Goal: Find specific page/section: Find specific page/section

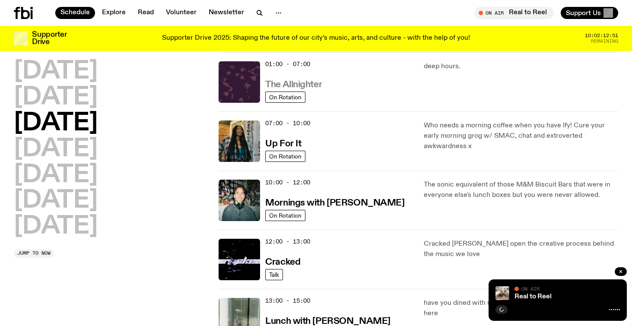
scroll to position [23, 0]
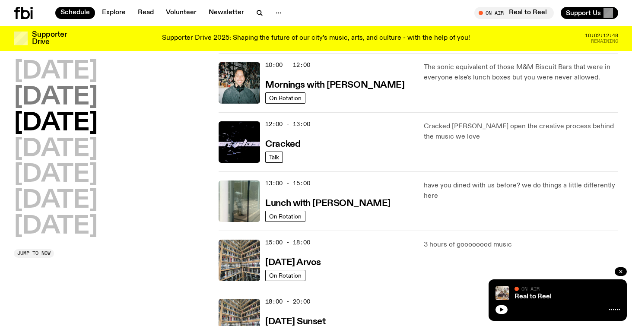
click at [94, 99] on h2 "[DATE]" at bounding box center [56, 98] width 84 height 24
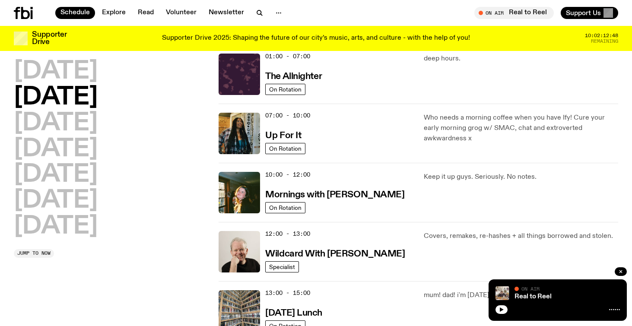
scroll to position [24, 0]
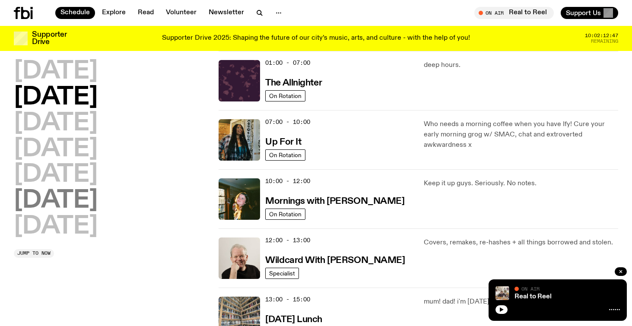
click at [76, 189] on h2 "[DATE]" at bounding box center [56, 201] width 84 height 24
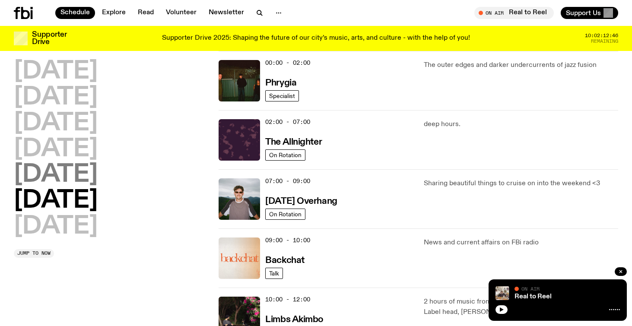
click at [74, 176] on h2 "[DATE]" at bounding box center [56, 175] width 84 height 24
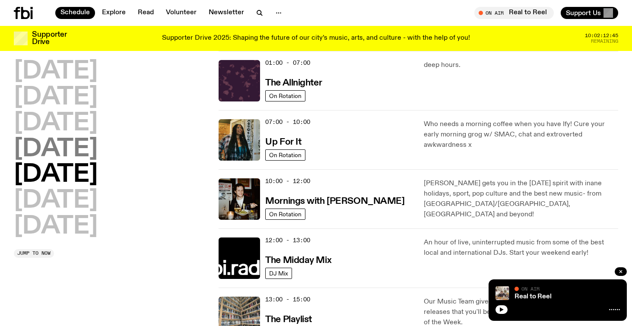
click at [76, 151] on h2 "[DATE]" at bounding box center [56, 149] width 84 height 24
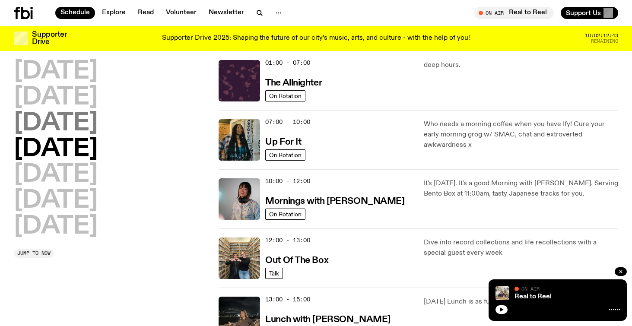
click at [80, 127] on h2 "[DATE]" at bounding box center [56, 123] width 84 height 24
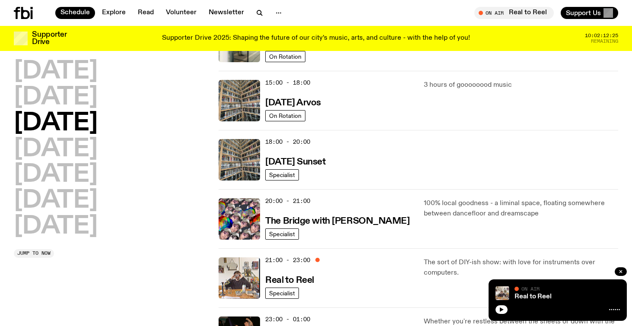
scroll to position [288, 0]
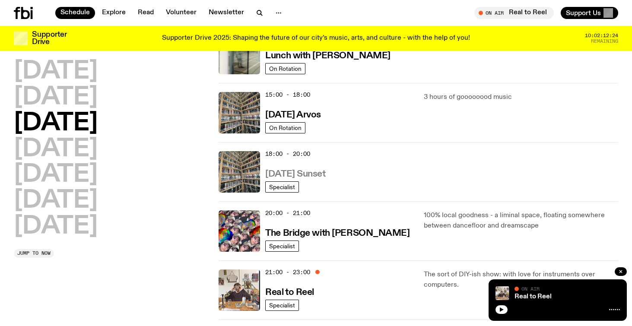
click at [320, 176] on h3 "[DATE] Sunset" at bounding box center [295, 174] width 60 height 9
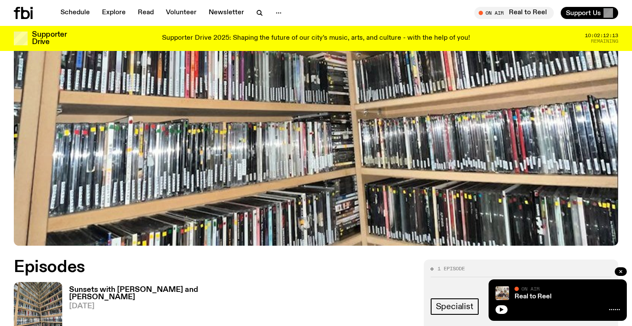
scroll to position [178, 0]
